Goal: Use online tool/utility: Utilize a website feature to perform a specific function

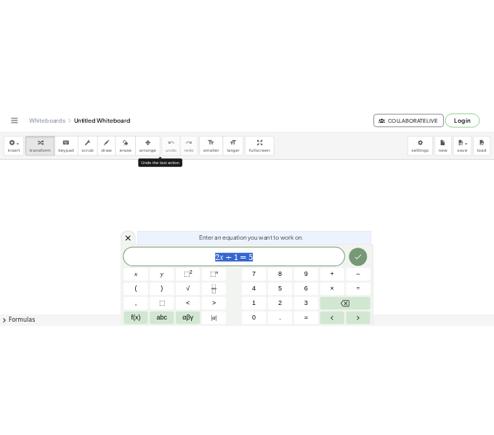
scroll to position [1, 0]
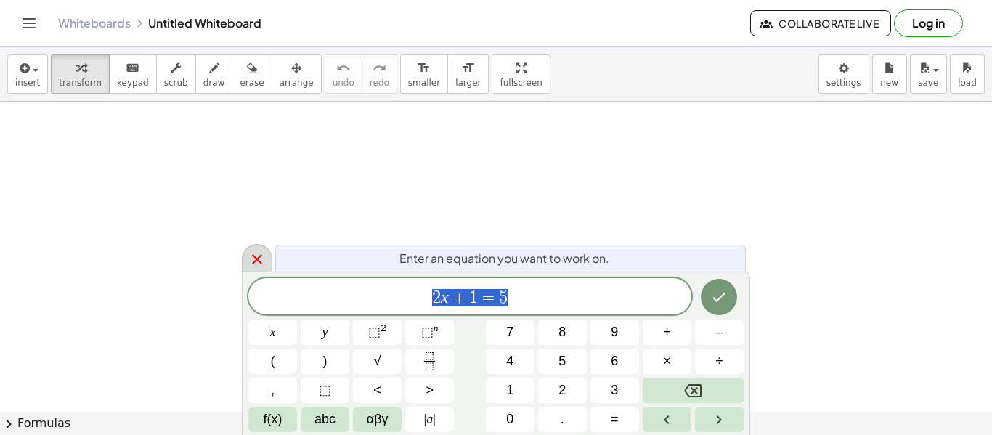
click at [247, 255] on div at bounding box center [257, 258] width 31 height 28
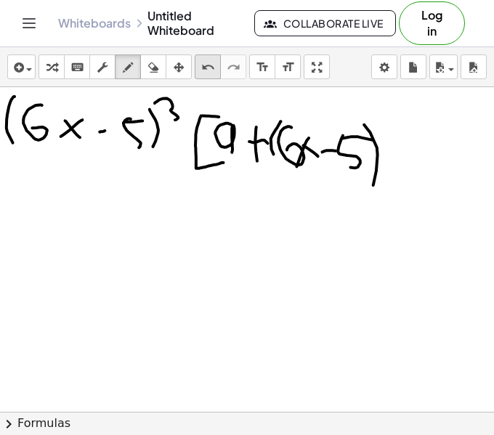
click at [211, 64] on icon "undo" at bounding box center [208, 67] width 14 height 17
drag, startPoint x: 374, startPoint y: 128, endPoint x: 368, endPoint y: 173, distance: 45.4
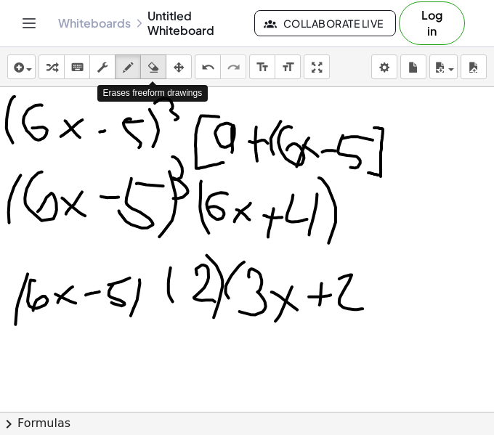
click at [151, 70] on icon "button" at bounding box center [153, 67] width 10 height 17
click at [134, 68] on div "button" at bounding box center [127, 66] width 19 height 17
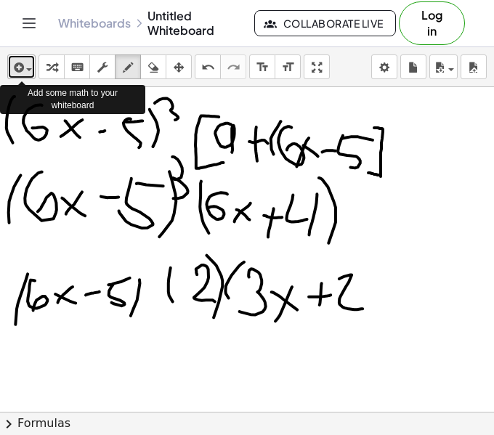
click at [23, 73] on icon "button" at bounding box center [17, 67] width 13 height 17
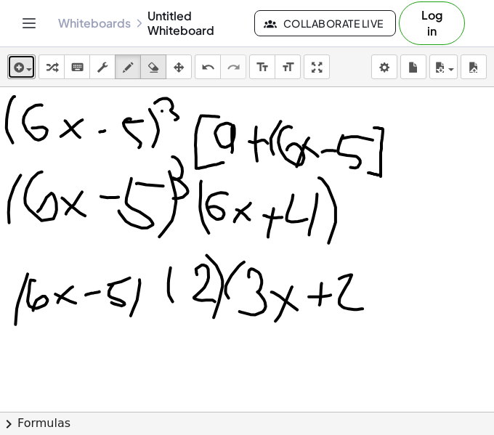
click at [150, 65] on icon "button" at bounding box center [153, 67] width 10 height 17
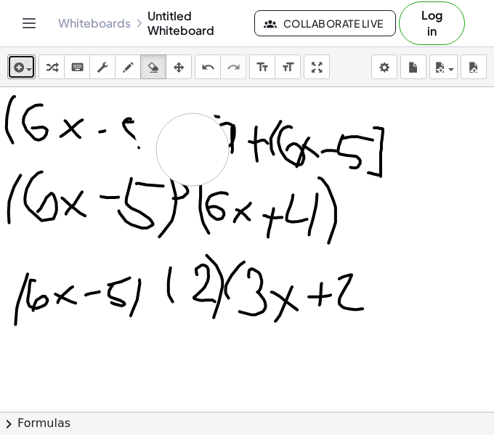
drag, startPoint x: 170, startPoint y: 127, endPoint x: 208, endPoint y: 158, distance: 49.6
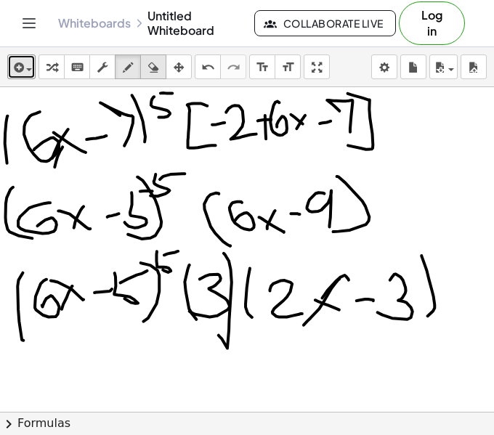
click at [155, 63] on icon "button" at bounding box center [153, 67] width 10 height 17
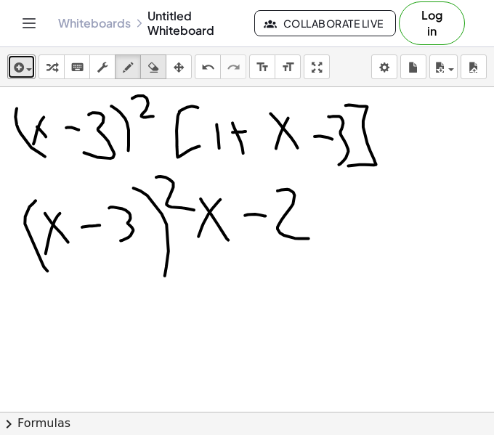
click at [145, 68] on div "button" at bounding box center [153, 66] width 19 height 17
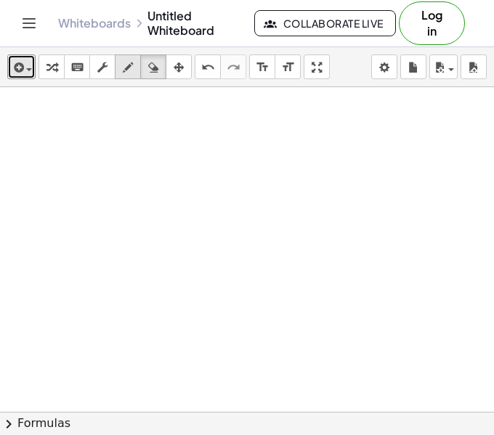
click at [123, 65] on icon "button" at bounding box center [128, 67] width 10 height 17
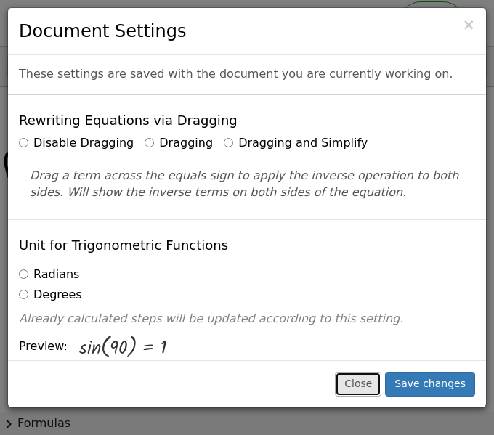
click at [359, 374] on button "Close" at bounding box center [358, 384] width 46 height 25
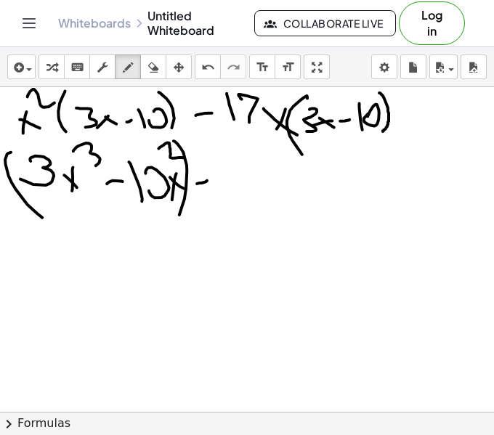
drag, startPoint x: 379, startPoint y: 93, endPoint x: 383, endPoint y: 131, distance: 38.7
click at [267, 70] on icon "format_size" at bounding box center [263, 67] width 14 height 17
click at [268, 73] on icon "format_size" at bounding box center [263, 67] width 14 height 17
click at [124, 68] on icon "button" at bounding box center [128, 67] width 10 height 17
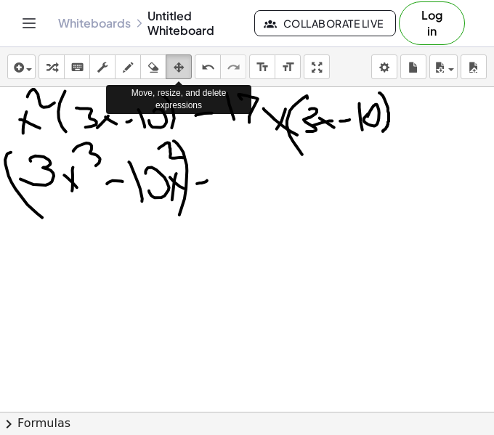
click at [177, 68] on icon "button" at bounding box center [179, 67] width 10 height 17
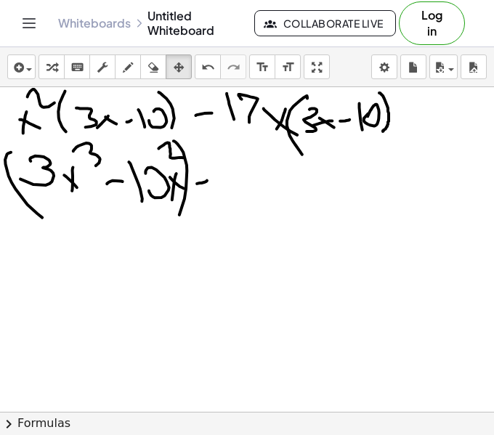
drag, startPoint x: 206, startPoint y: 164, endPoint x: 216, endPoint y: 191, distance: 28.7
drag, startPoint x: 216, startPoint y: 191, endPoint x: 165, endPoint y: 167, distance: 56.2
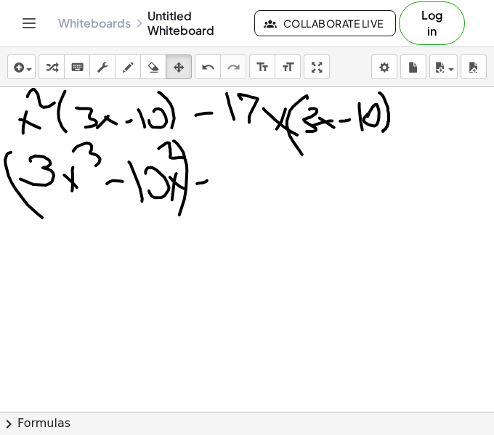
drag, startPoint x: 267, startPoint y: 205, endPoint x: 251, endPoint y: 150, distance: 56.8
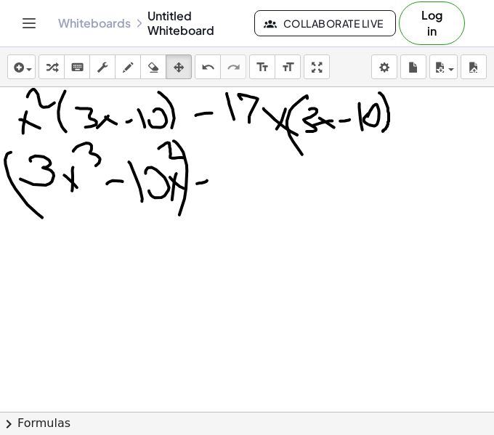
click at [24, 72] on span "button" at bounding box center [25, 69] width 3 height 10
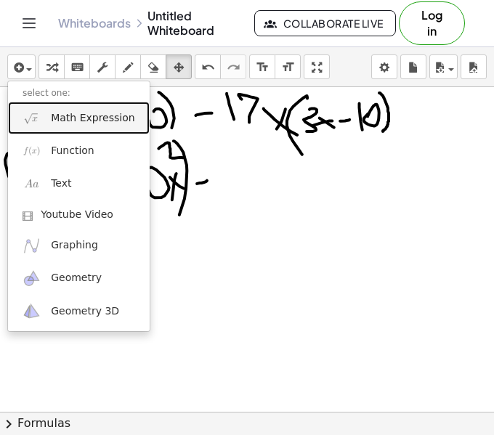
click at [57, 120] on span "Math Expression" at bounding box center [93, 118] width 84 height 15
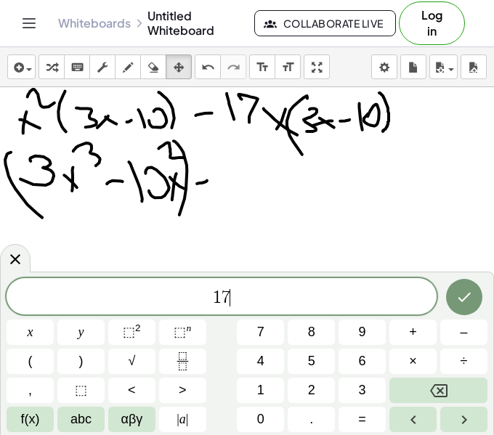
scroll to position [2, 0]
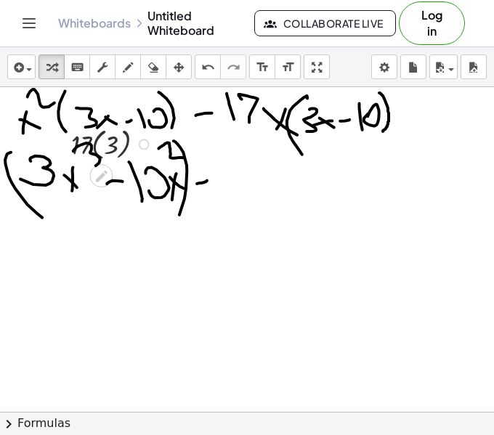
click at [110, 147] on div at bounding box center [114, 142] width 100 height 39
click at [110, 147] on div at bounding box center [113, 142] width 81 height 37
click at [110, 147] on div at bounding box center [114, 142] width 100 height 39
click at [110, 188] on div at bounding box center [114, 181] width 100 height 37
click at [123, 76] on icon "button" at bounding box center [128, 67] width 10 height 17
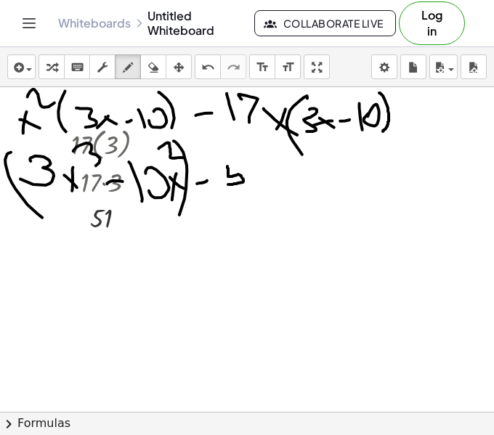
drag, startPoint x: 227, startPoint y: 166, endPoint x: 228, endPoint y: 184, distance: 18.2
drag, startPoint x: 227, startPoint y: 164, endPoint x: 240, endPoint y: 159, distance: 14.0
drag, startPoint x: 252, startPoint y: 159, endPoint x: 257, endPoint y: 187, distance: 28.8
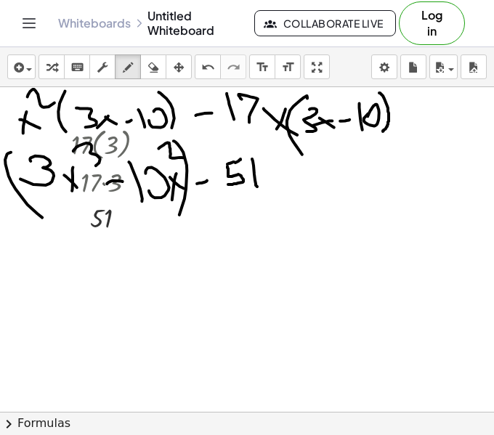
drag, startPoint x: 264, startPoint y: 179, endPoint x: 276, endPoint y: 187, distance: 14.1
drag, startPoint x: 274, startPoint y: 176, endPoint x: 261, endPoint y: 198, distance: 24.4
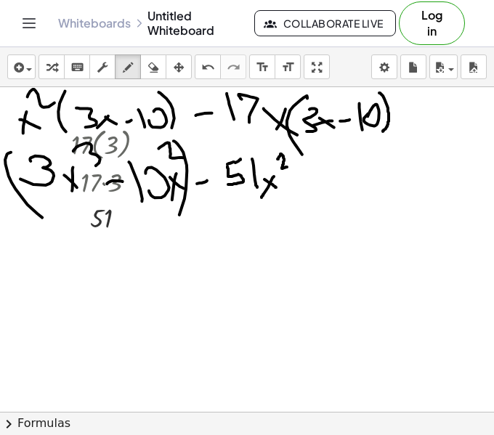
drag, startPoint x: 277, startPoint y: 159, endPoint x: 289, endPoint y: 167, distance: 14.1
drag, startPoint x: 306, startPoint y: 185, endPoint x: 314, endPoint y: 182, distance: 9.2
drag, startPoint x: 309, startPoint y: 174, endPoint x: 312, endPoint y: 189, distance: 15.0
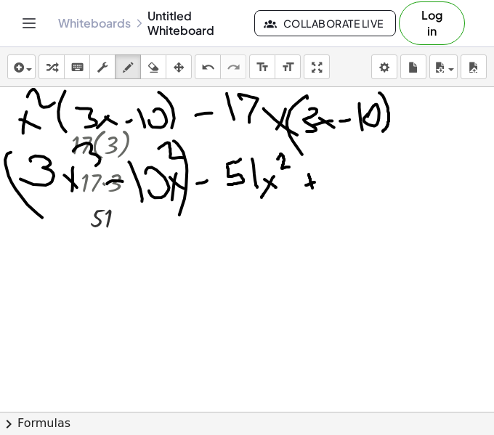
drag, startPoint x: 321, startPoint y: 166, endPoint x: 327, endPoint y: 195, distance: 28.9
drag, startPoint x: 336, startPoint y: 169, endPoint x: 340, endPoint y: 185, distance: 16.6
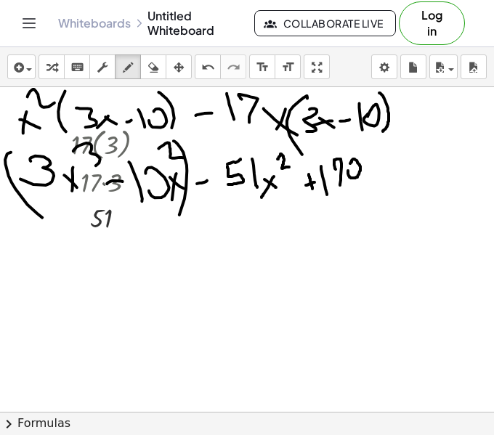
drag, startPoint x: 402, startPoint y: 103, endPoint x: 402, endPoint y: 121, distance: 18.2
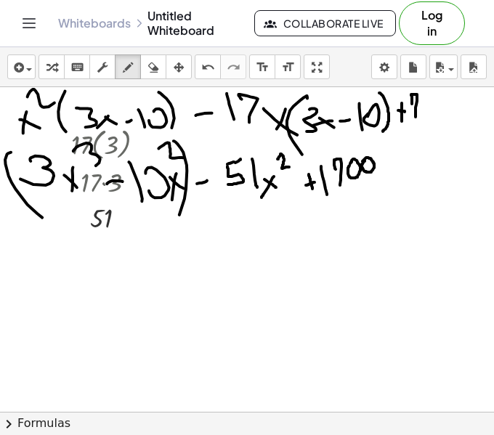
drag, startPoint x: 412, startPoint y: 104, endPoint x: 415, endPoint y: 119, distance: 15.7
drag, startPoint x: 421, startPoint y: 99, endPoint x: 430, endPoint y: 116, distance: 18.8
drag, startPoint x: 436, startPoint y: 95, endPoint x: 436, endPoint y: 118, distance: 22.5
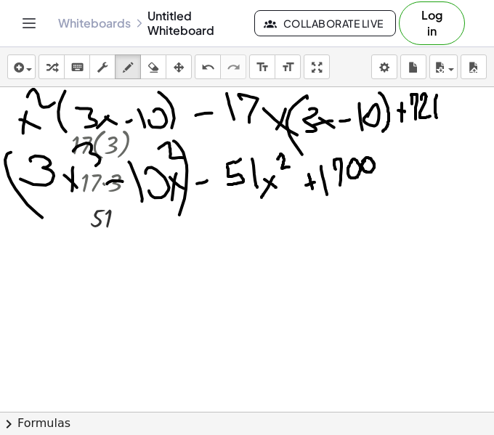
drag, startPoint x: 444, startPoint y: 103, endPoint x: 446, endPoint y: 118, distance: 15.4
drag, startPoint x: 457, startPoint y: 109, endPoint x: 463, endPoint y: 115, distance: 8.7
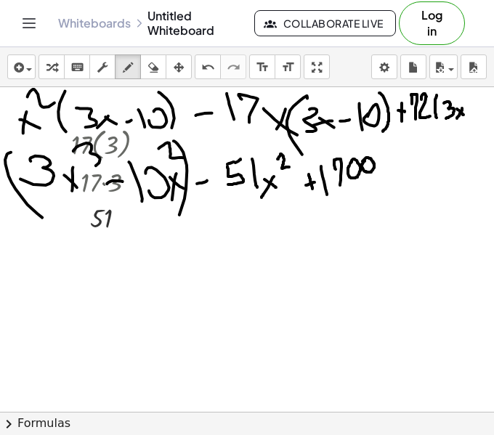
drag, startPoint x: 462, startPoint y: 108, endPoint x: 457, endPoint y: 118, distance: 11.4
drag, startPoint x: 477, startPoint y: 102, endPoint x: 476, endPoint y: 115, distance: 13.1
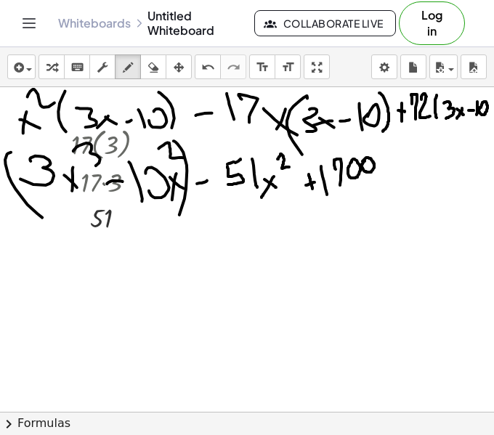
drag, startPoint x: 219, startPoint y: 159, endPoint x: 218, endPoint y: 191, distance: 32.0
drag, startPoint x: 376, startPoint y: 150, endPoint x: 373, endPoint y: 184, distance: 35.0
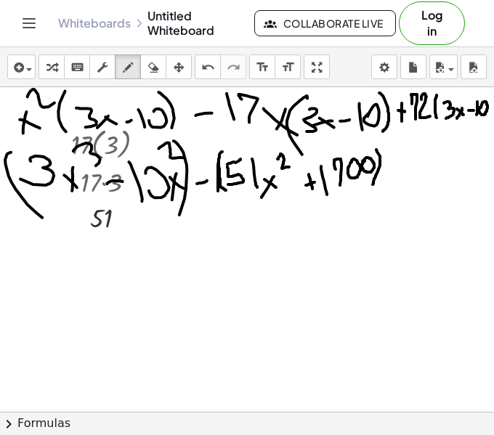
drag, startPoint x: 222, startPoint y: 152, endPoint x: 227, endPoint y: 192, distance: 40.2
drag, startPoint x: 383, startPoint y: 168, endPoint x: 392, endPoint y: 168, distance: 8.7
drag, startPoint x: 387, startPoint y: 158, endPoint x: 388, endPoint y: 172, distance: 13.8
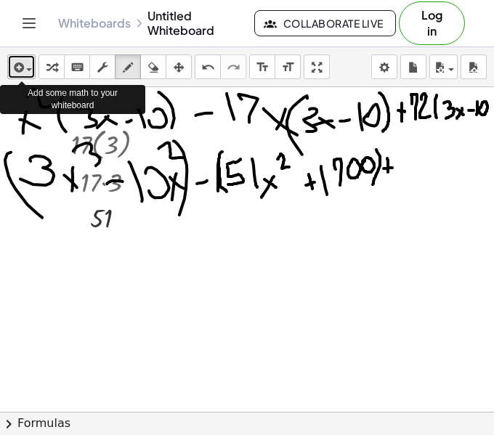
click at [24, 60] on div "button" at bounding box center [21, 66] width 21 height 17
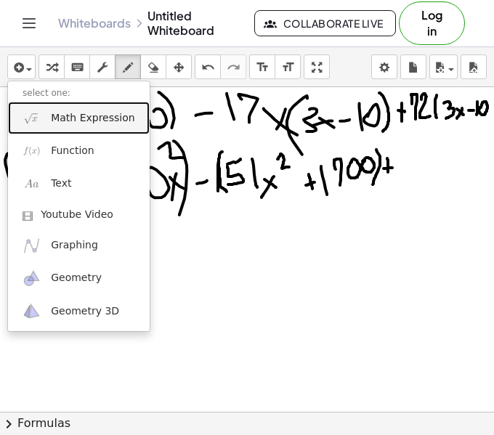
click at [48, 121] on link "Math Expression" at bounding box center [79, 118] width 142 height 33
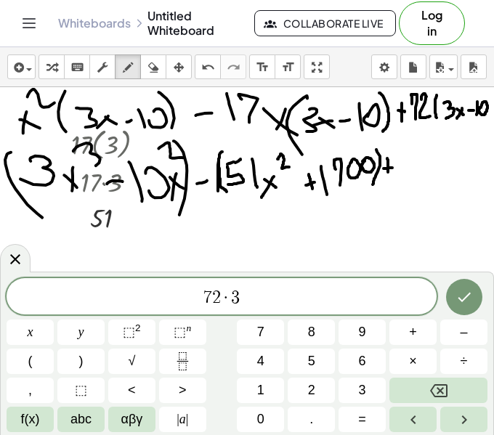
scroll to position [6, 0]
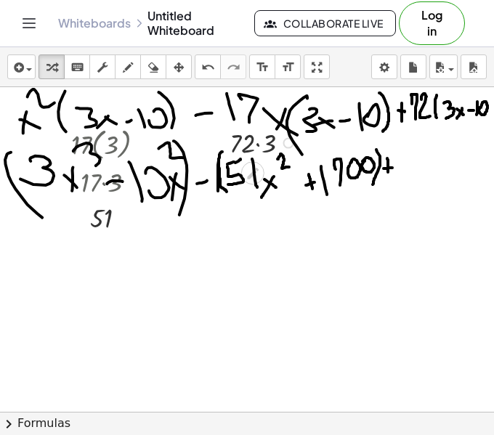
click at [253, 144] on div at bounding box center [265, 141] width 86 height 37
click at [255, 140] on div at bounding box center [265, 141] width 86 height 37
click at [256, 143] on div at bounding box center [265, 141] width 86 height 37
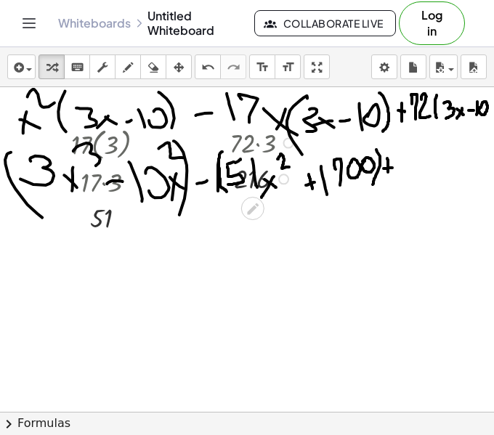
click at [250, 184] on div at bounding box center [265, 179] width 86 height 36
click at [125, 73] on icon "button" at bounding box center [128, 67] width 10 height 17
drag, startPoint x: 402, startPoint y: 154, endPoint x: 411, endPoint y: 175, distance: 22.8
drag, startPoint x: 412, startPoint y: 152, endPoint x: 415, endPoint y: 168, distance: 17.1
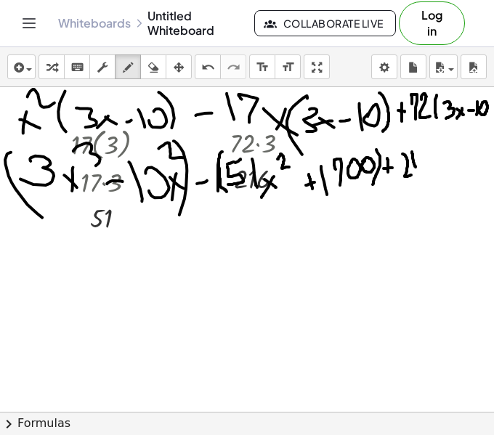
drag, startPoint x: 421, startPoint y: 149, endPoint x: 421, endPoint y: 159, distance: 10.2
drag, startPoint x: 422, startPoint y: 170, endPoint x: 428, endPoint y: 163, distance: 9.3
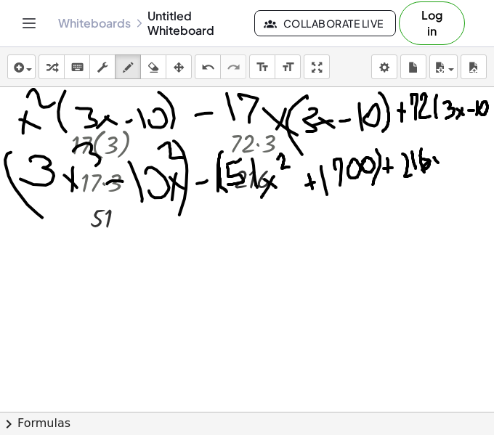
drag, startPoint x: 434, startPoint y: 158, endPoint x: 442, endPoint y: 168, distance: 14.0
drag, startPoint x: 443, startPoint y: 156, endPoint x: 434, endPoint y: 169, distance: 15.7
drag, startPoint x: 448, startPoint y: 161, endPoint x: 458, endPoint y: 161, distance: 9.5
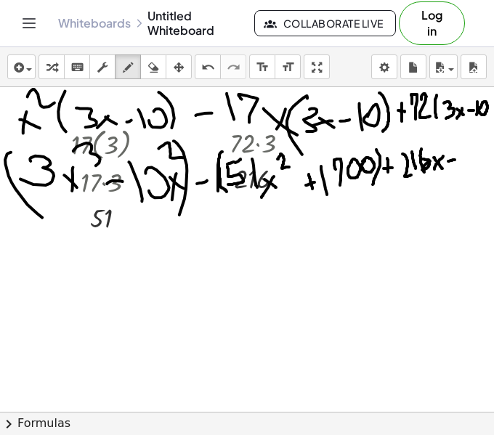
drag, startPoint x: 461, startPoint y: 154, endPoint x: 463, endPoint y: 171, distance: 17.6
drag, startPoint x: 471, startPoint y: 150, endPoint x: 476, endPoint y: 167, distance: 18.4
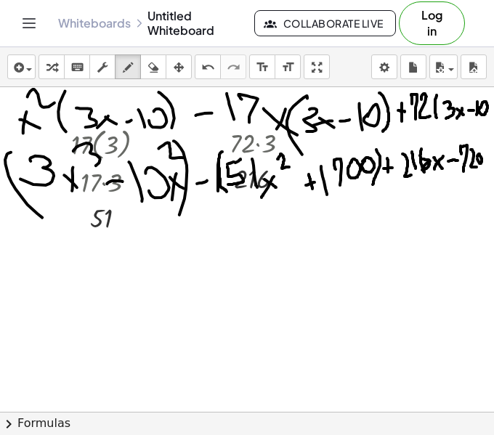
click at [487, 158] on div "· 17 · ( 3 ) · 17 · 3 51 · 72 · 3 216 ×" at bounding box center [247, 249] width 494 height 325
drag, startPoint x: 402, startPoint y: 139, endPoint x: 401, endPoint y: 170, distance: 31.2
drag, startPoint x: 481, startPoint y: 134, endPoint x: 488, endPoint y: 182, distance: 48.5
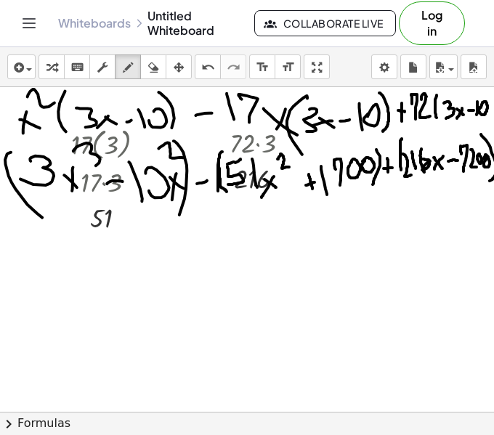
click at [488, 182] on div "· 17 · ( 3 ) · 17 · 3 51 · 72 · 3 216 ×" at bounding box center [247, 249] width 494 height 325
click at [190, 61] on button "arrange" at bounding box center [179, 66] width 26 height 25
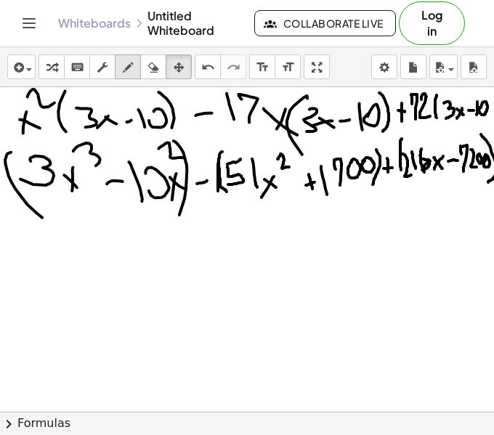
click at [131, 62] on icon "button" at bounding box center [128, 67] width 10 height 17
drag, startPoint x: 35, startPoint y: 235, endPoint x: 38, endPoint y: 257, distance: 22.0
drag, startPoint x: 52, startPoint y: 243, endPoint x: 64, endPoint y: 254, distance: 17.0
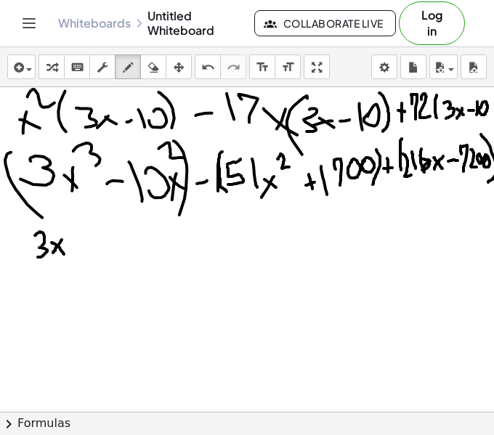
drag, startPoint x: 62, startPoint y: 240, endPoint x: 53, endPoint y: 253, distance: 15.7
drag, startPoint x: 67, startPoint y: 226, endPoint x: 68, endPoint y: 238, distance: 12.4
drag, startPoint x: 78, startPoint y: 244, endPoint x: 88, endPoint y: 242, distance: 9.7
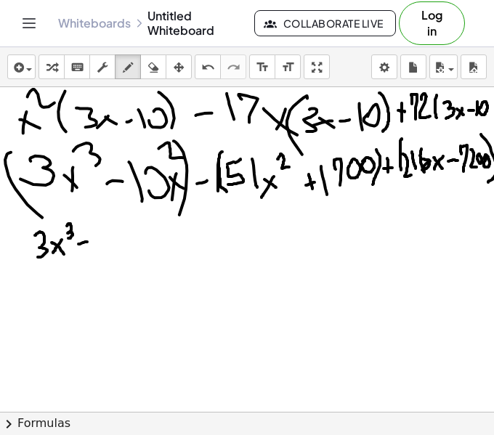
drag, startPoint x: 102, startPoint y: 232, endPoint x: 98, endPoint y: 242, distance: 11.1
drag, startPoint x: 112, startPoint y: 230, endPoint x: 115, endPoint y: 243, distance: 12.9
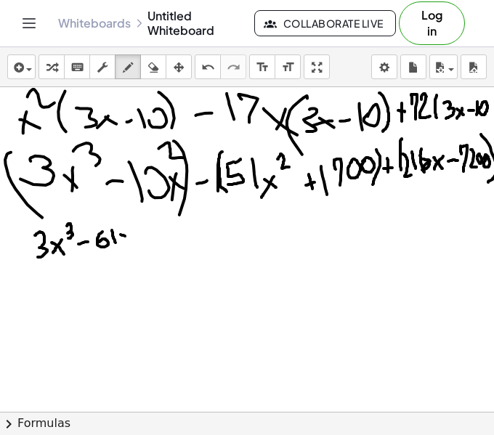
drag, startPoint x: 121, startPoint y: 235, endPoint x: 131, endPoint y: 240, distance: 11.7
drag, startPoint x: 129, startPoint y: 230, endPoint x: 121, endPoint y: 243, distance: 14.3
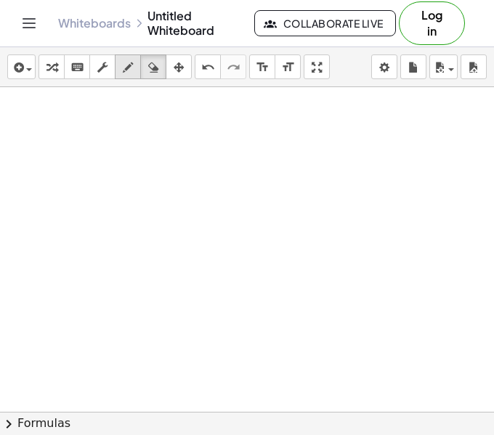
click at [123, 68] on icon "button" at bounding box center [128, 67] width 10 height 17
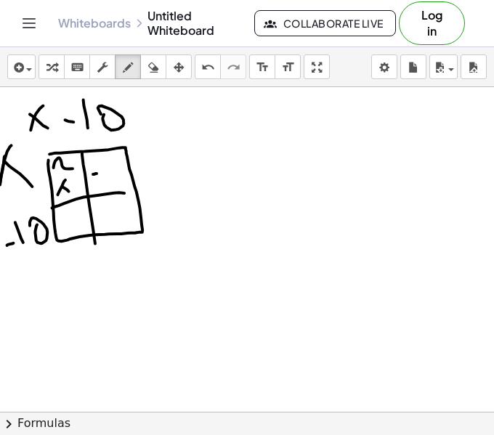
drag, startPoint x: 102, startPoint y: 165, endPoint x: 101, endPoint y: 180, distance: 15.3
drag, startPoint x: 107, startPoint y: 168, endPoint x: 110, endPoint y: 179, distance: 11.5
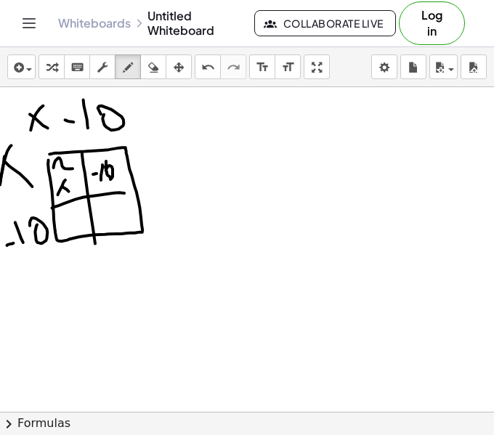
drag, startPoint x: 110, startPoint y: 177, endPoint x: 106, endPoint y: 161, distance: 16.4
drag, startPoint x: 119, startPoint y: 172, endPoint x: 126, endPoint y: 179, distance: 9.8
drag, startPoint x: 125, startPoint y: 170, endPoint x: 120, endPoint y: 178, distance: 9.5
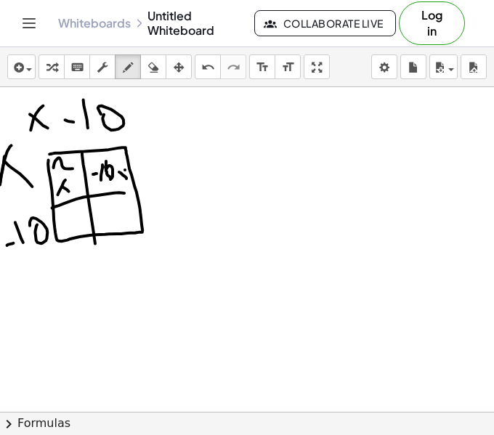
drag, startPoint x: 68, startPoint y: 216, endPoint x: 66, endPoint y: 228, distance: 12.4
drag, startPoint x: 70, startPoint y: 222, endPoint x: 77, endPoint y: 235, distance: 14.6
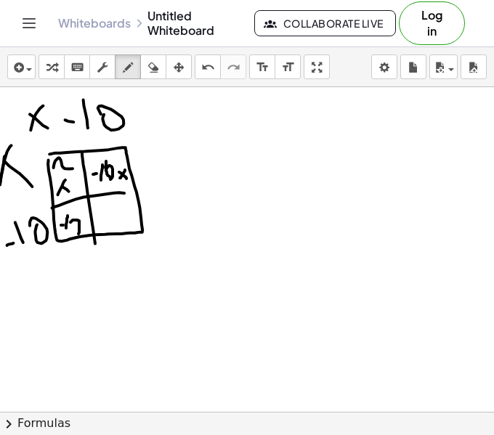
drag, startPoint x: 77, startPoint y: 235, endPoint x: 71, endPoint y: 222, distance: 14.3
drag, startPoint x: 87, startPoint y: 222, endPoint x: 83, endPoint y: 234, distance: 13.1
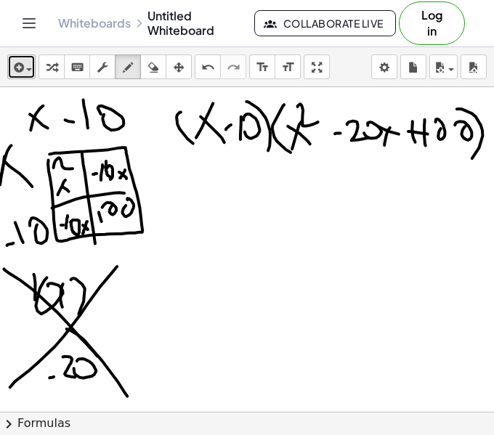
click at [26, 71] on div "button" at bounding box center [21, 66] width 21 height 17
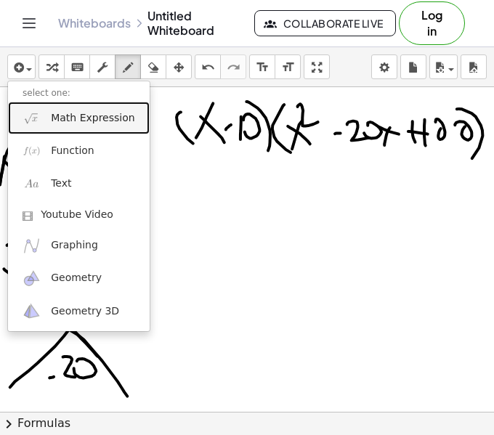
click at [48, 124] on link "Math Expression" at bounding box center [79, 118] width 142 height 33
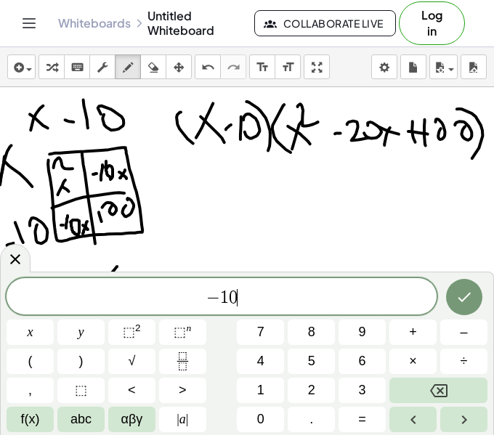
scroll to position [9, 0]
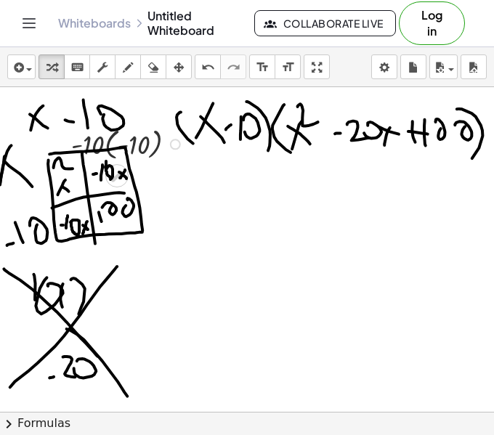
click at [106, 137] on div at bounding box center [129, 142] width 131 height 39
click at [111, 185] on div at bounding box center [129, 181] width 131 height 37
click at [119, 190] on div at bounding box center [129, 181] width 131 height 37
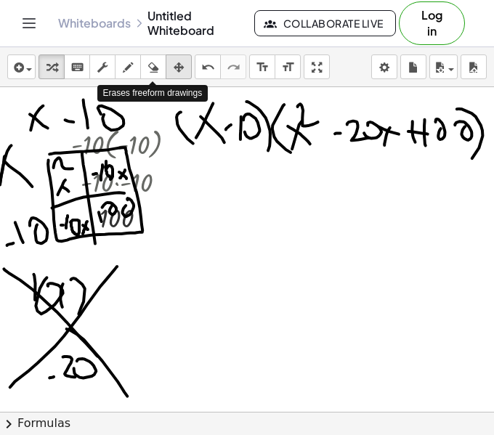
click at [169, 65] on div "button" at bounding box center [178, 66] width 19 height 17
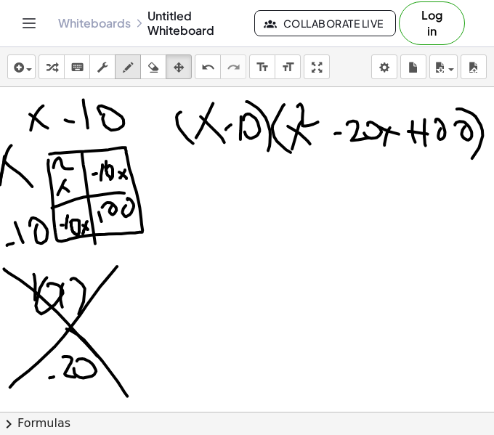
click at [123, 59] on icon "button" at bounding box center [128, 67] width 10 height 17
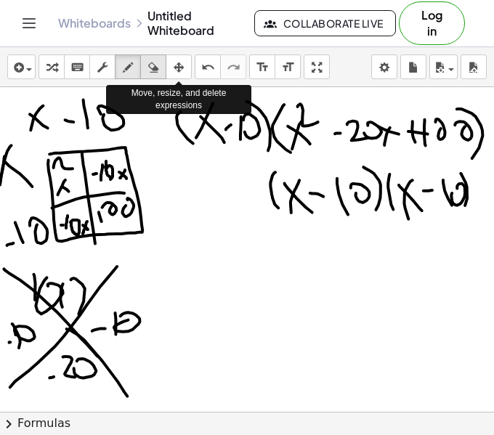
click at [154, 65] on icon "button" at bounding box center [153, 67] width 10 height 17
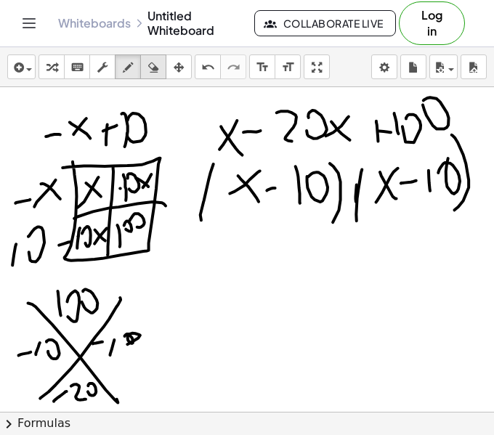
click at [162, 75] on div "button" at bounding box center [153, 66] width 19 height 17
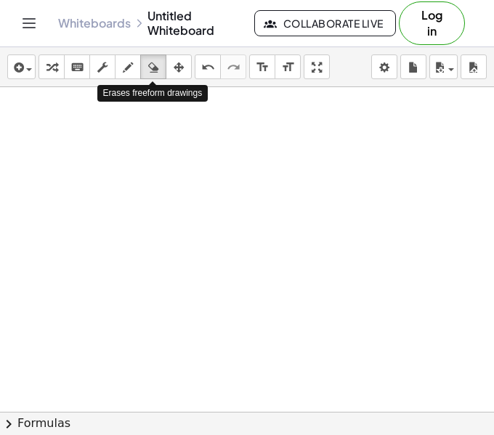
click at [129, 89] on div "Erases freeform drawings" at bounding box center [152, 93] width 111 height 17
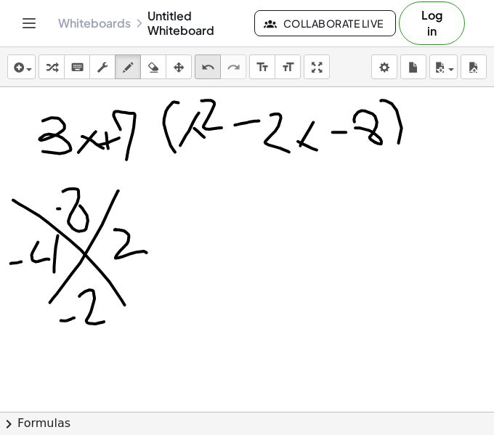
click at [203, 65] on icon "undo" at bounding box center [208, 67] width 14 height 17
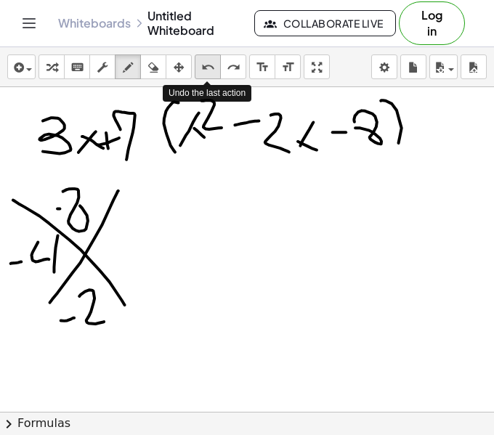
click at [203, 65] on icon "undo" at bounding box center [208, 67] width 14 height 17
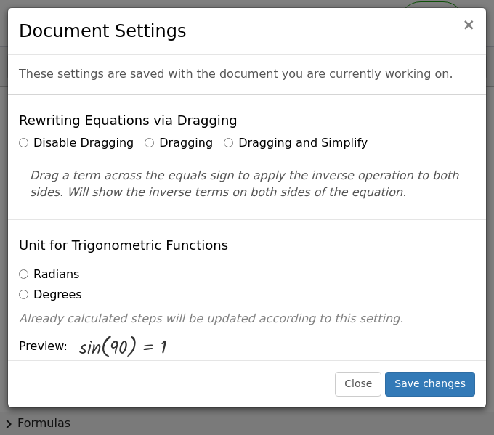
click at [469, 23] on span "×" at bounding box center [468, 24] width 13 height 17
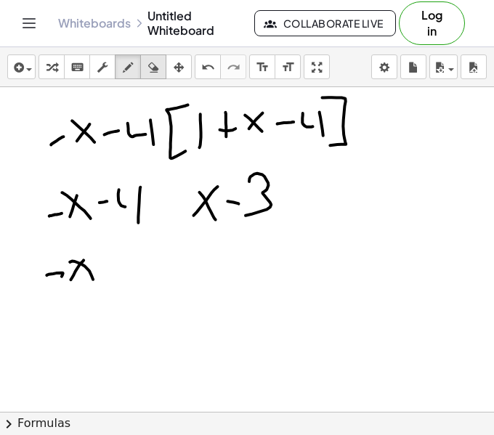
click at [145, 69] on div "button" at bounding box center [153, 66] width 19 height 17
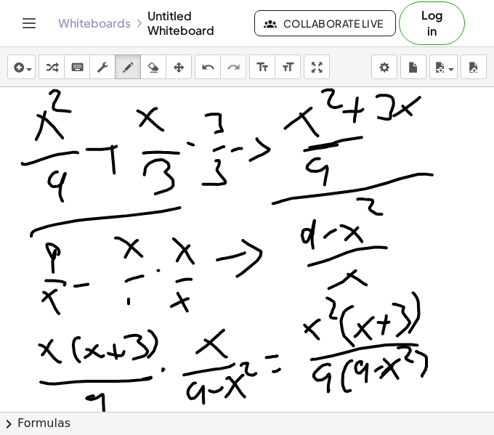
drag, startPoint x: 416, startPoint y: 352, endPoint x: 422, endPoint y: 376, distance: 25.4
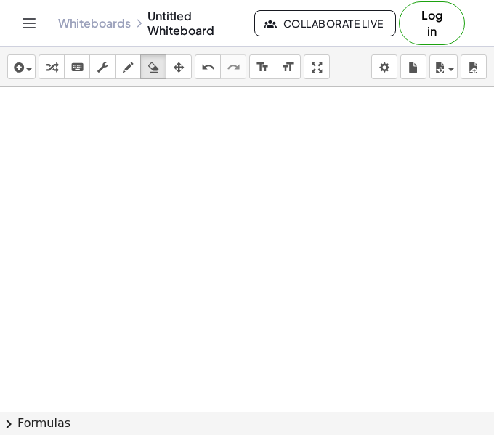
scroll to position [0, 1]
click at [123, 63] on icon "button" at bounding box center [128, 67] width 10 height 17
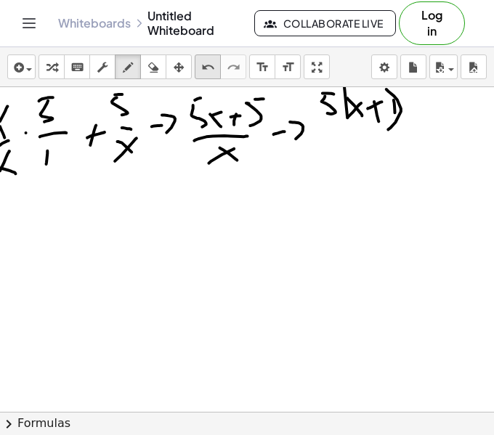
click at [206, 59] on icon "undo" at bounding box center [208, 67] width 14 height 17
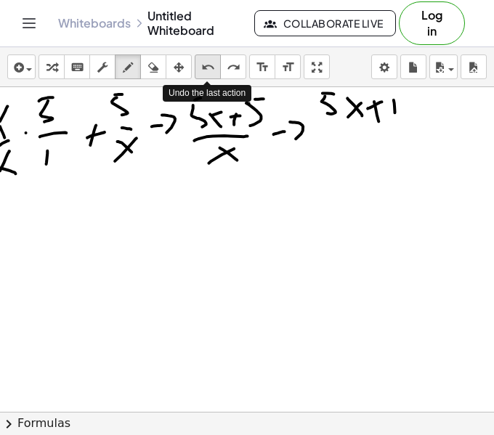
click at [206, 59] on icon "undo" at bounding box center [208, 67] width 14 height 17
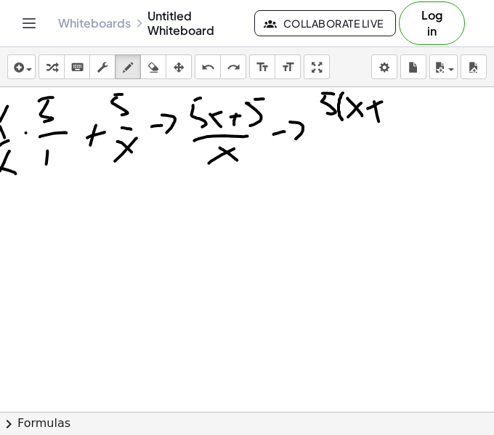
drag, startPoint x: 343, startPoint y: 93, endPoint x: 342, endPoint y: 120, distance: 26.9
drag, startPoint x: 391, startPoint y: 100, endPoint x: 394, endPoint y: 115, distance: 15.5
drag, startPoint x: 394, startPoint y: 93, endPoint x: 398, endPoint y: 116, distance: 23.5
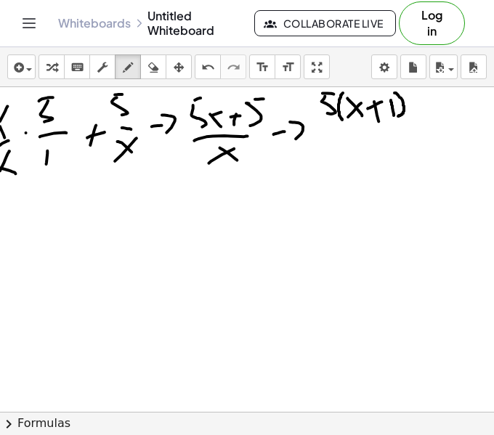
drag, startPoint x: 330, startPoint y: 128, endPoint x: 405, endPoint y: 119, distance: 76.0
drag, startPoint x: 365, startPoint y: 133, endPoint x: 378, endPoint y: 142, distance: 16.7
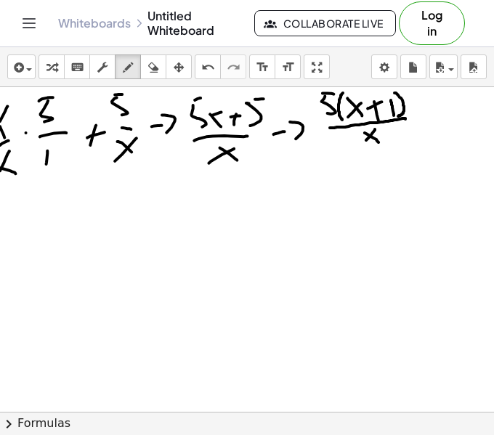
drag, startPoint x: 375, startPoint y: 129, endPoint x: 365, endPoint y: 141, distance: 15.0
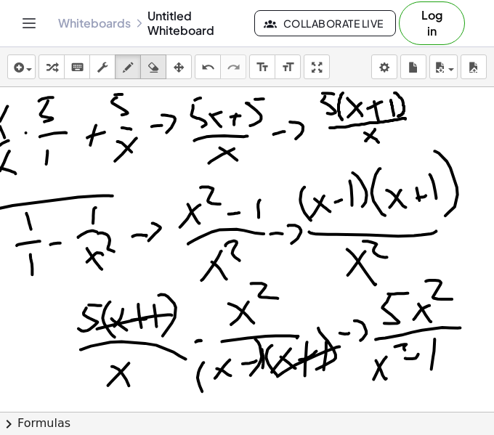
click at [158, 63] on icon "button" at bounding box center [153, 67] width 10 height 17
